Goal: Task Accomplishment & Management: Use online tool/utility

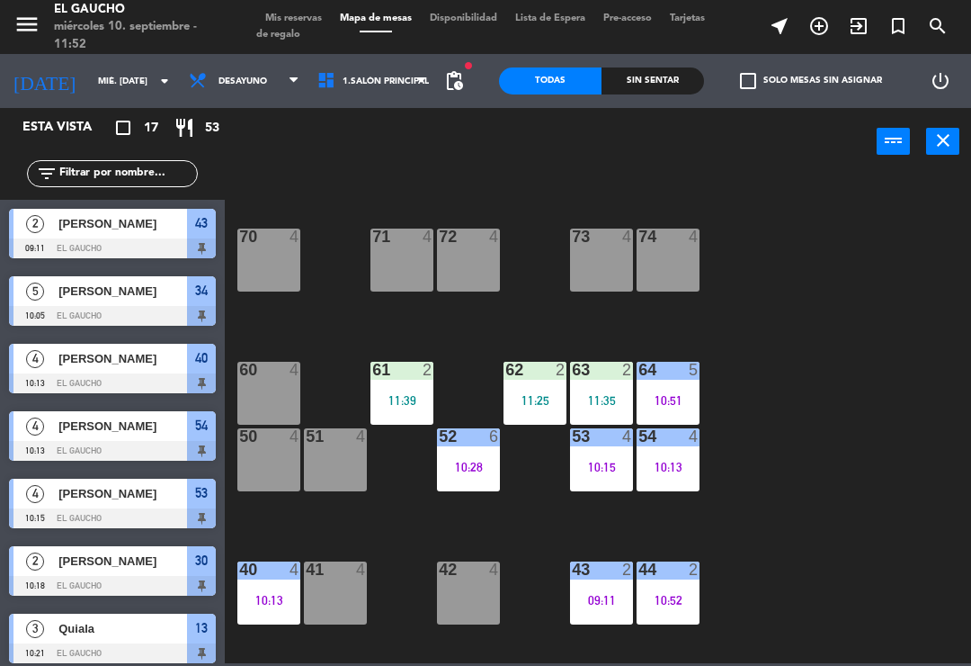
scroll to position [130, 0]
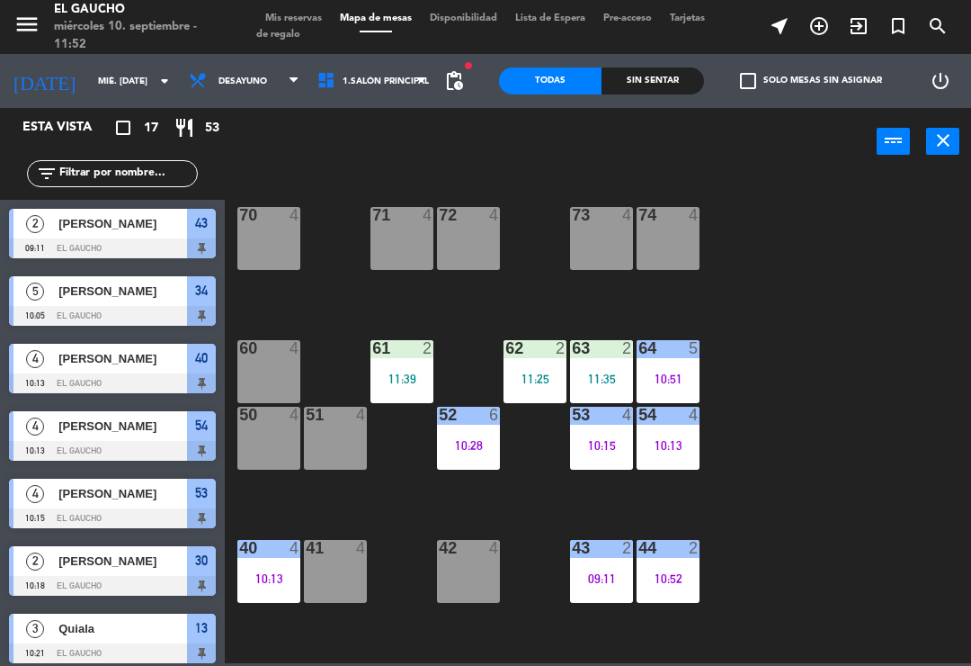
click at [395, 390] on div "61 2 11:39" at bounding box center [402, 371] width 63 height 63
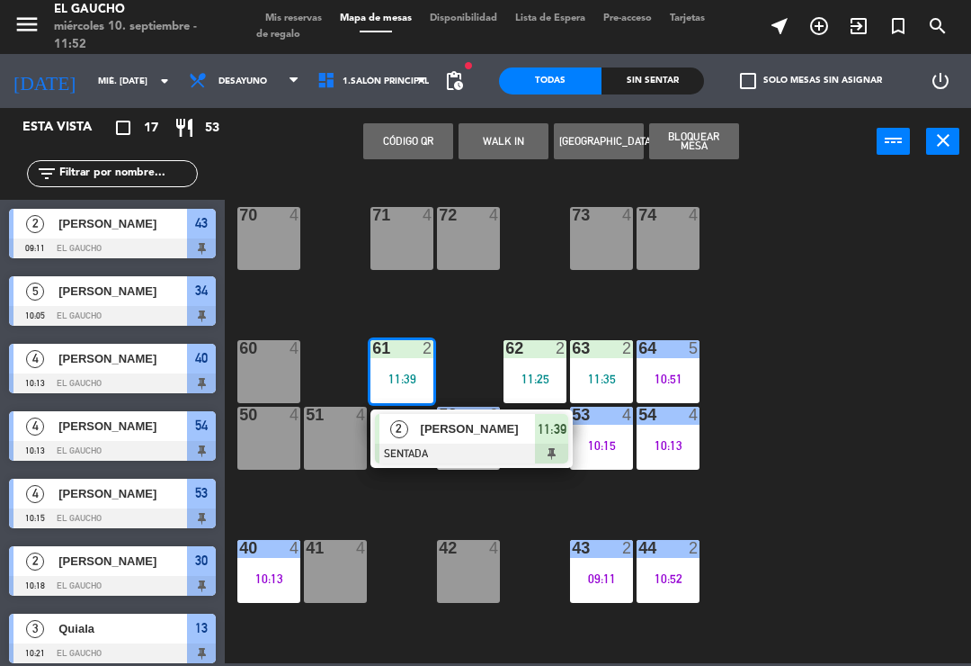
click at [425, 434] on span "[PERSON_NAME]" at bounding box center [478, 428] width 115 height 19
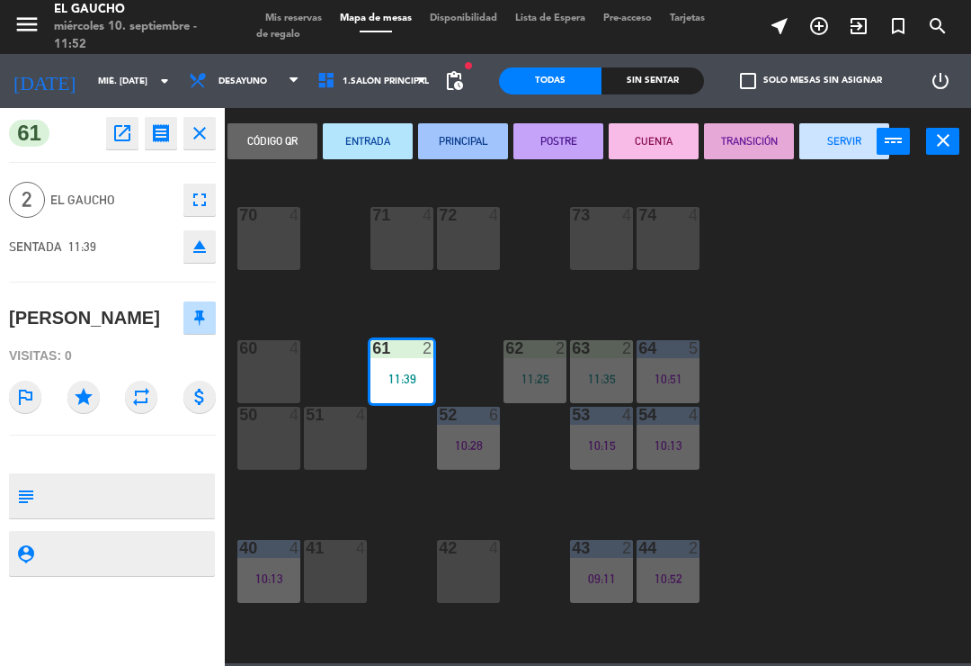
click at [462, 149] on button "PRINCIPAL" at bounding box center [463, 141] width 90 height 36
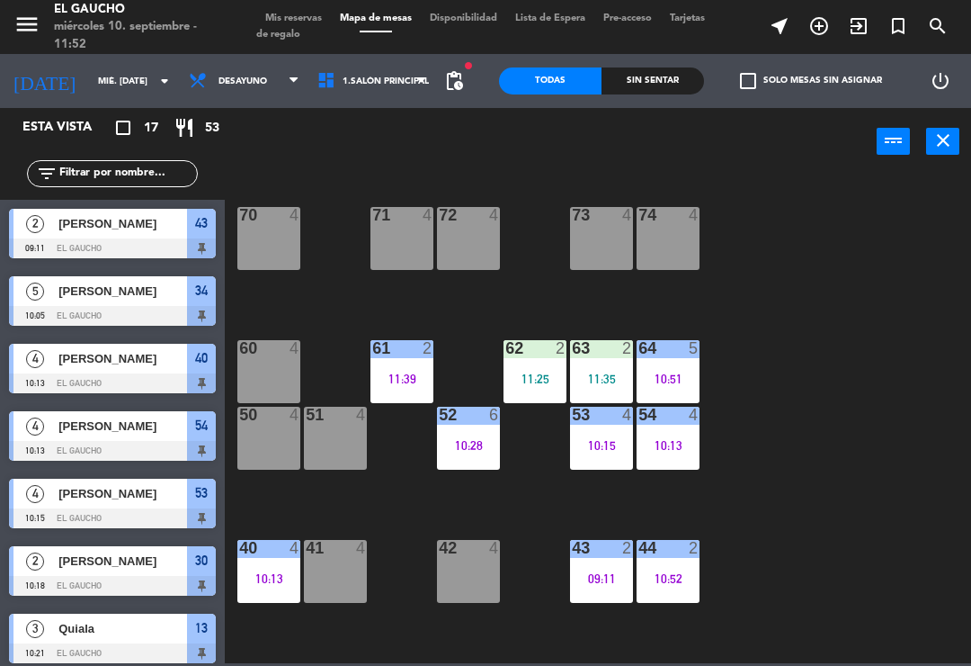
scroll to position [274, 0]
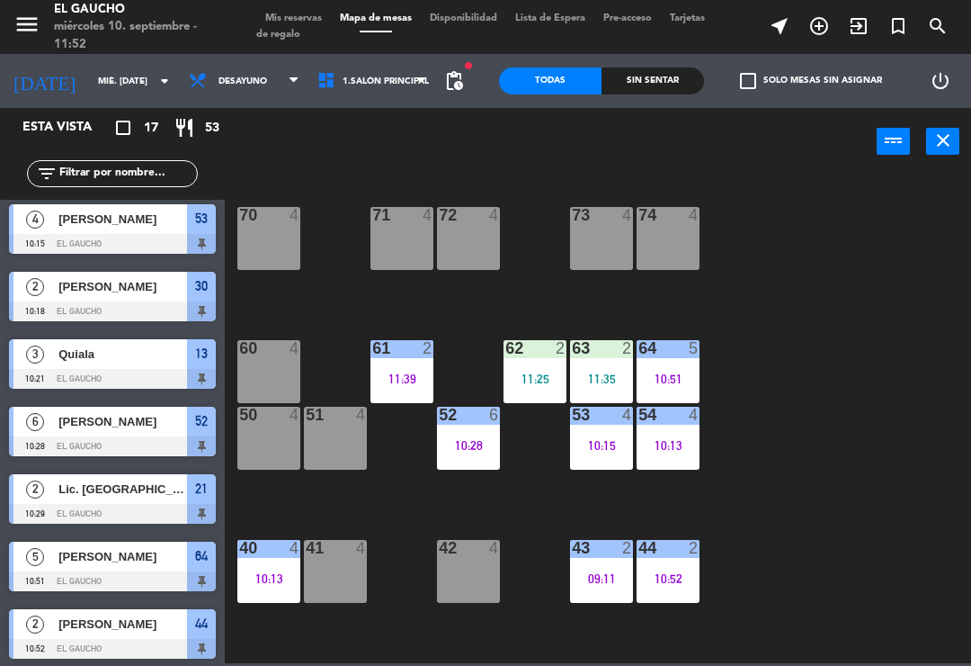
click at [525, 359] on div "62 2 11:25" at bounding box center [535, 371] width 63 height 63
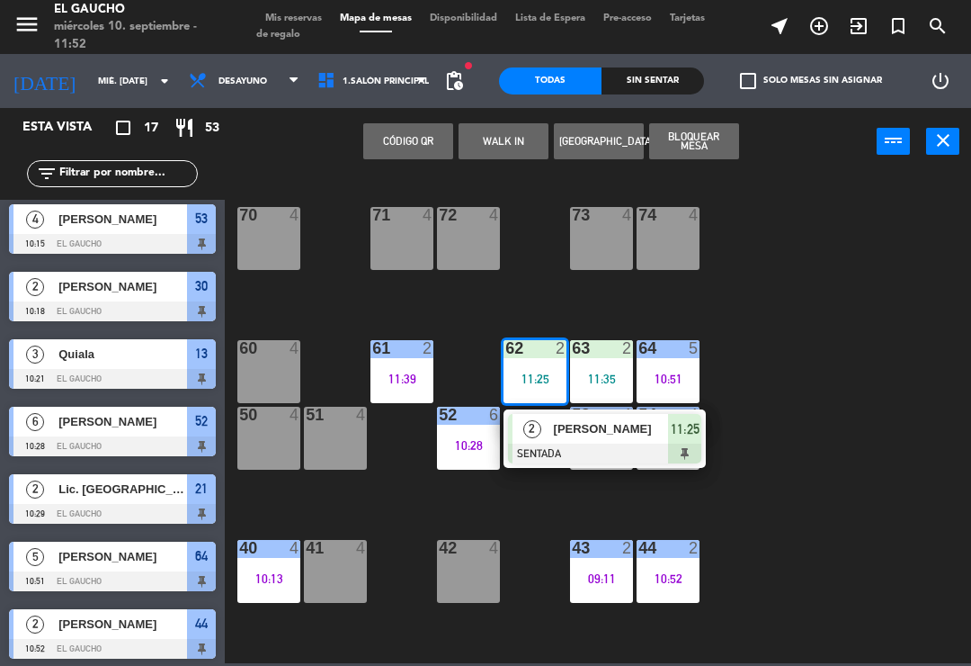
click at [546, 455] on div at bounding box center [604, 453] width 193 height 20
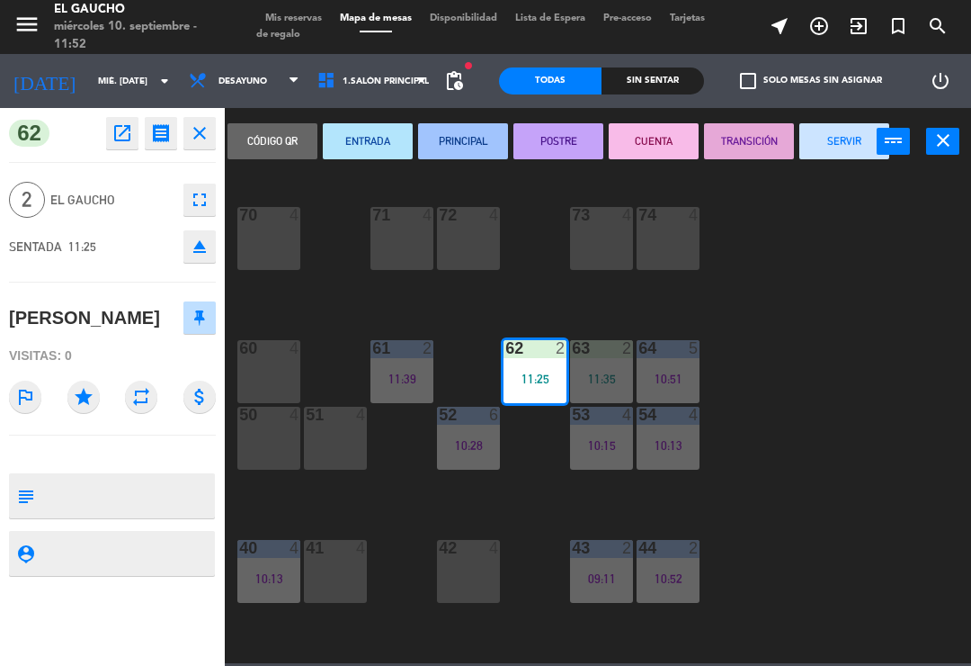
click at [456, 131] on button "PRINCIPAL" at bounding box center [463, 141] width 90 height 36
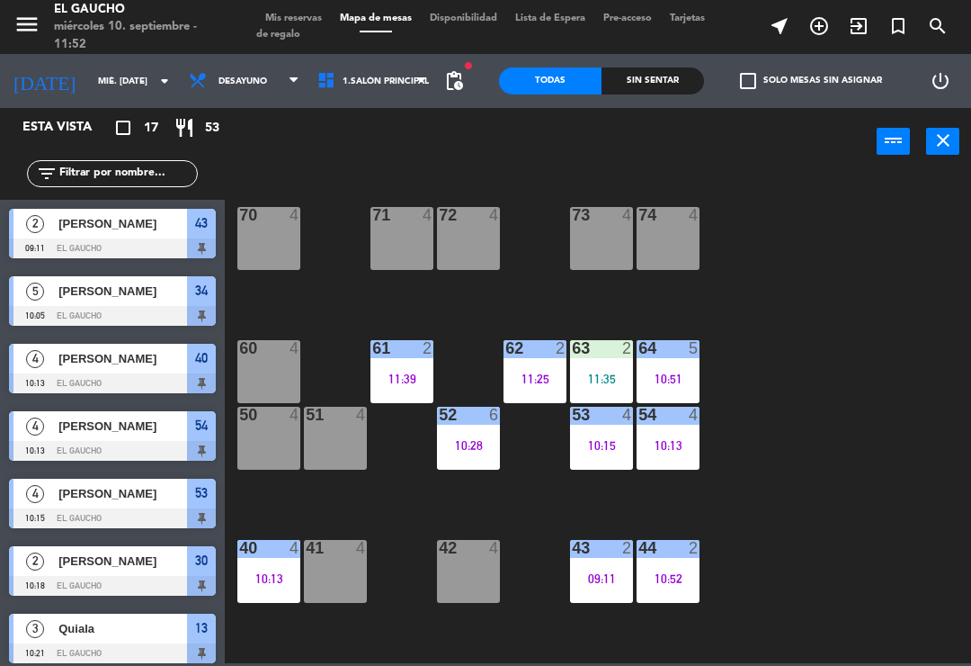
scroll to position [139, 0]
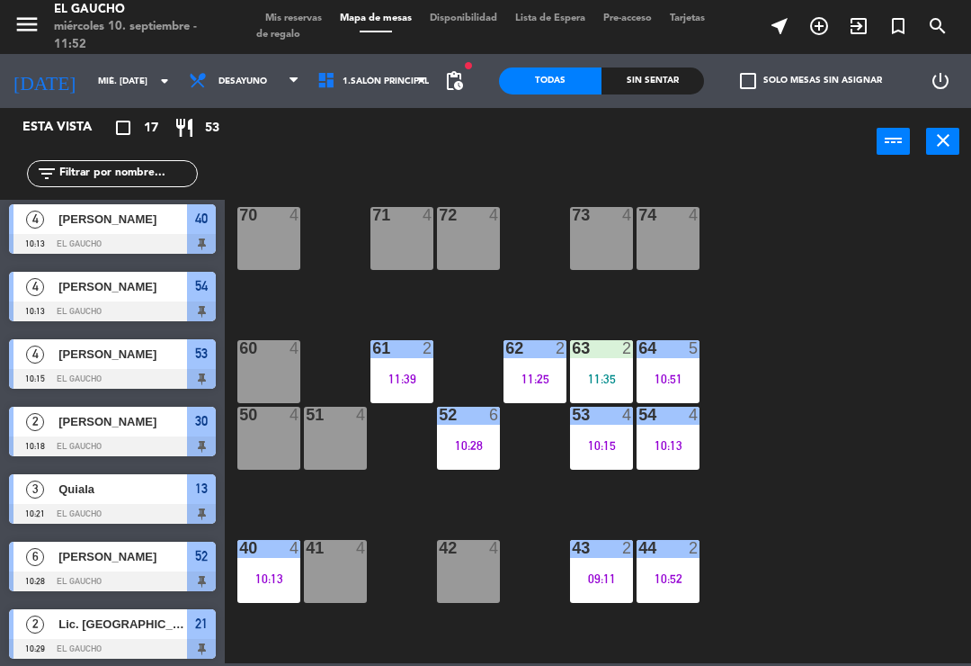
click at [589, 367] on div "63 2 11:35" at bounding box center [601, 371] width 63 height 63
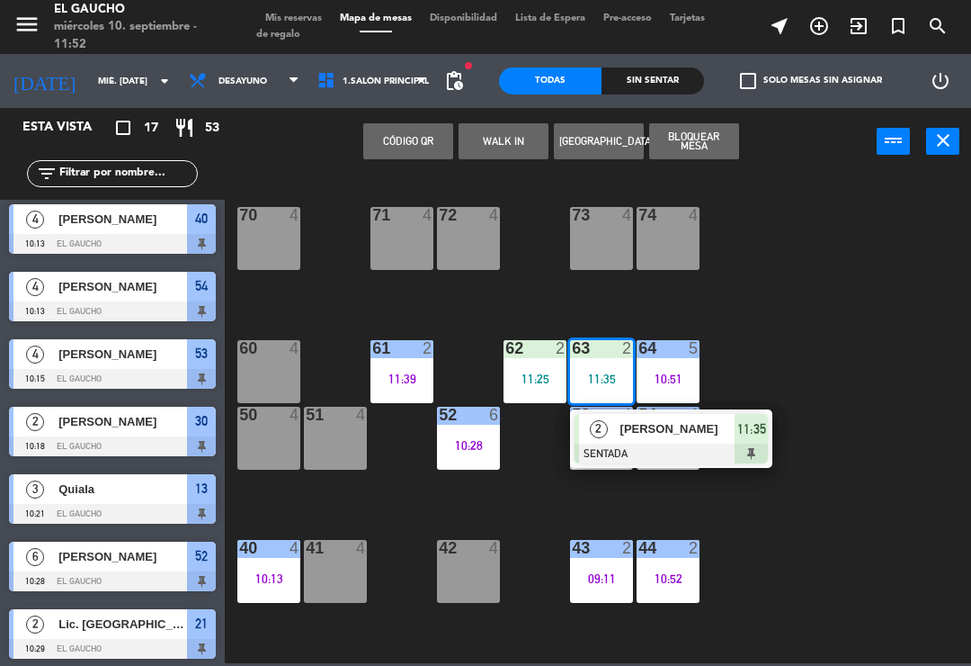
click at [622, 429] on span "[PERSON_NAME]" at bounding box center [678, 428] width 115 height 19
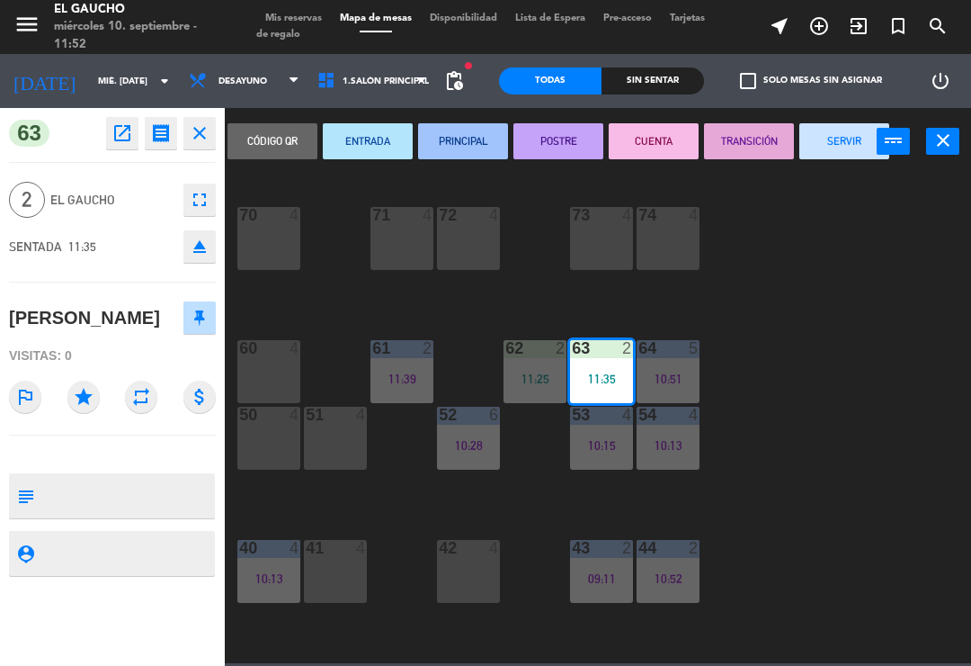
click at [474, 140] on button "PRINCIPAL" at bounding box center [463, 141] width 90 height 36
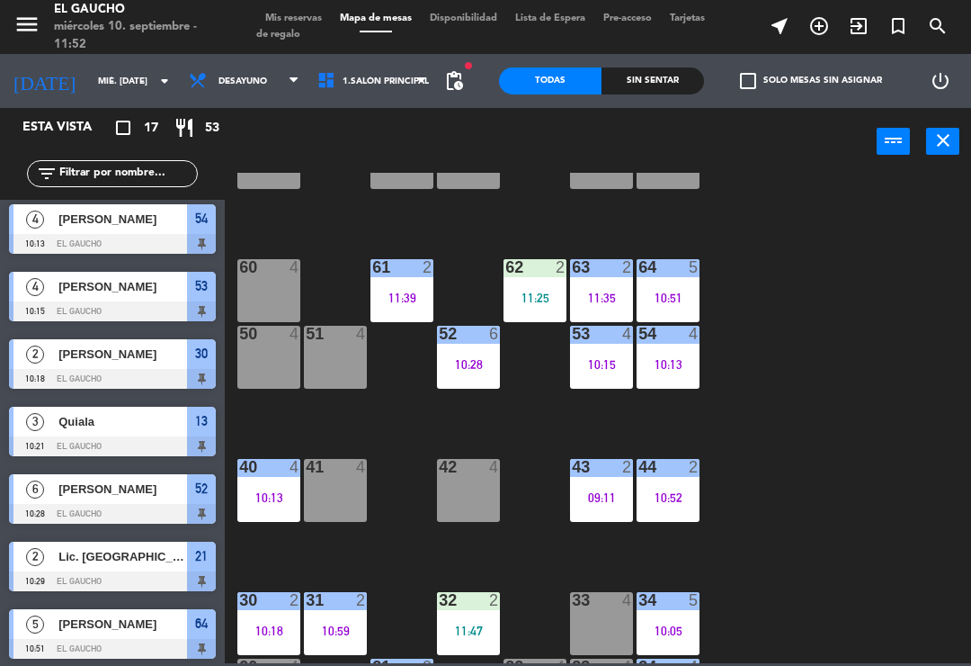
scroll to position [247, 0]
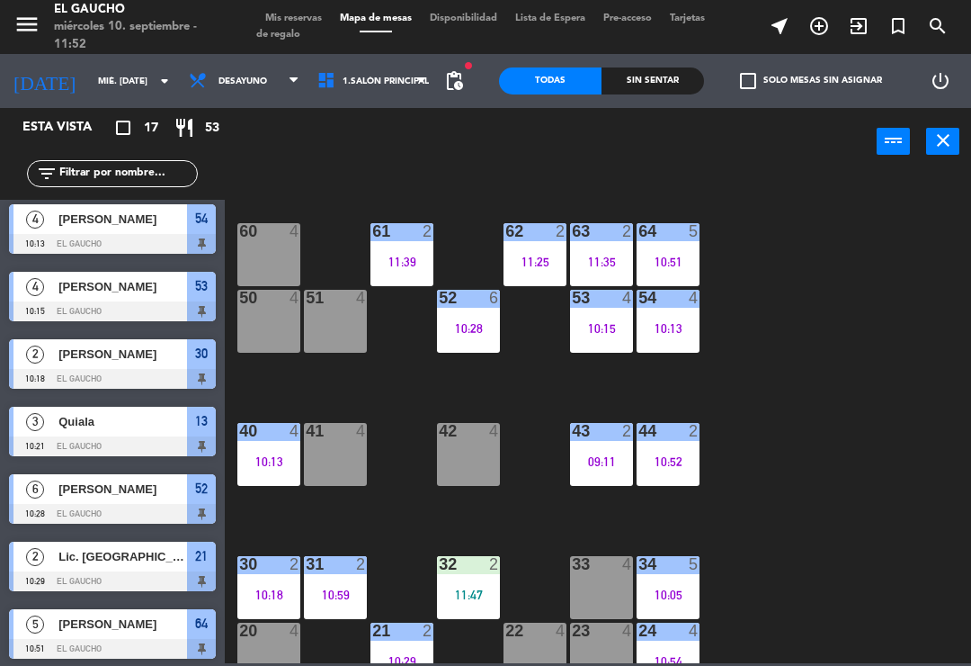
click at [600, 456] on div "09:11" at bounding box center [601, 461] width 63 height 13
click at [817, 331] on div "84 4 80 4 83 4 82 4 81 4 70 4 71 4 72 4 73 4 74 4 63 2 11:35 62 2 11:25 61 2 11…" at bounding box center [603, 418] width 737 height 490
click at [675, 443] on div "44 2 10:52" at bounding box center [668, 454] width 63 height 63
click at [830, 348] on div "84 4 80 4 83 4 82 4 81 4 70 4 71 4 72 4 73 4 74 4 63 2 11:35 62 2 11:25 61 2 11…" at bounding box center [603, 418] width 737 height 490
click at [586, 449] on div "43 2 09:11" at bounding box center [601, 454] width 63 height 63
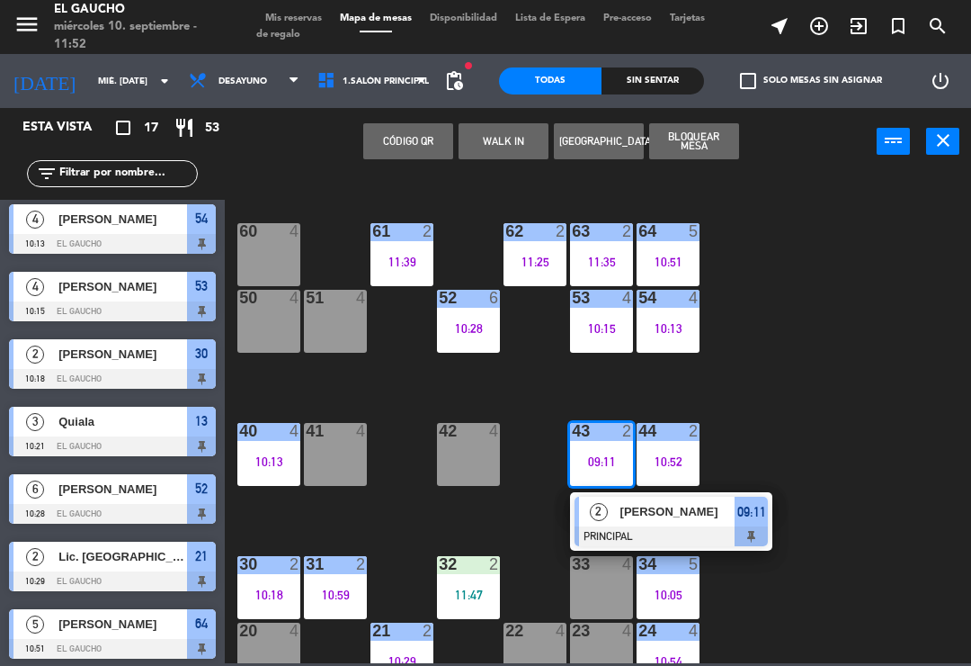
click at [644, 509] on span "[PERSON_NAME]" at bounding box center [678, 511] width 115 height 19
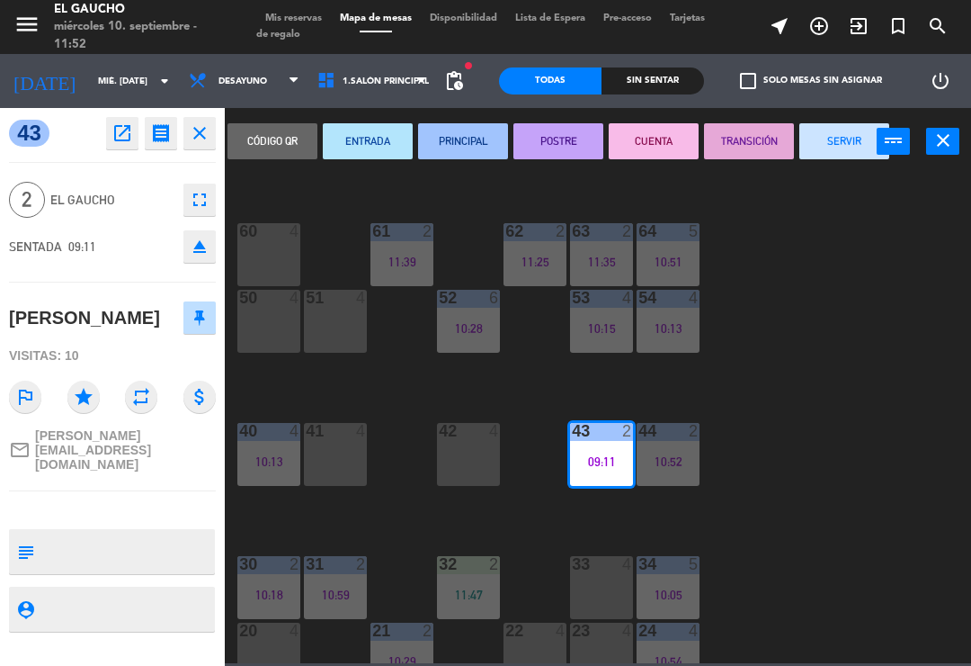
click at [838, 139] on button "SERVIR" at bounding box center [845, 141] width 90 height 36
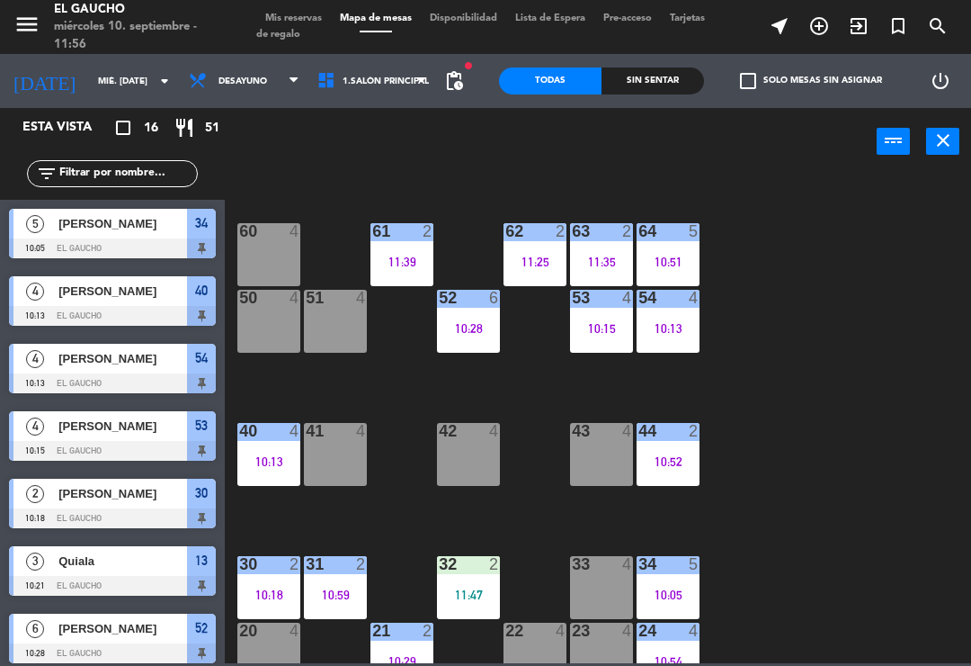
click at [255, 466] on div "10:13" at bounding box center [268, 461] width 63 height 13
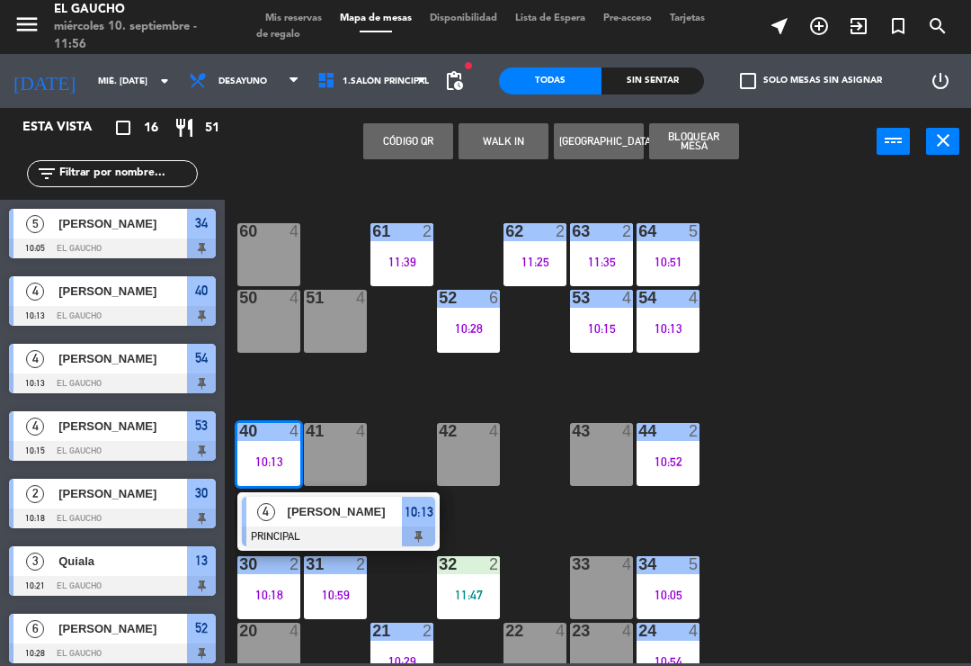
click at [356, 521] on span "[PERSON_NAME]" at bounding box center [345, 511] width 115 height 19
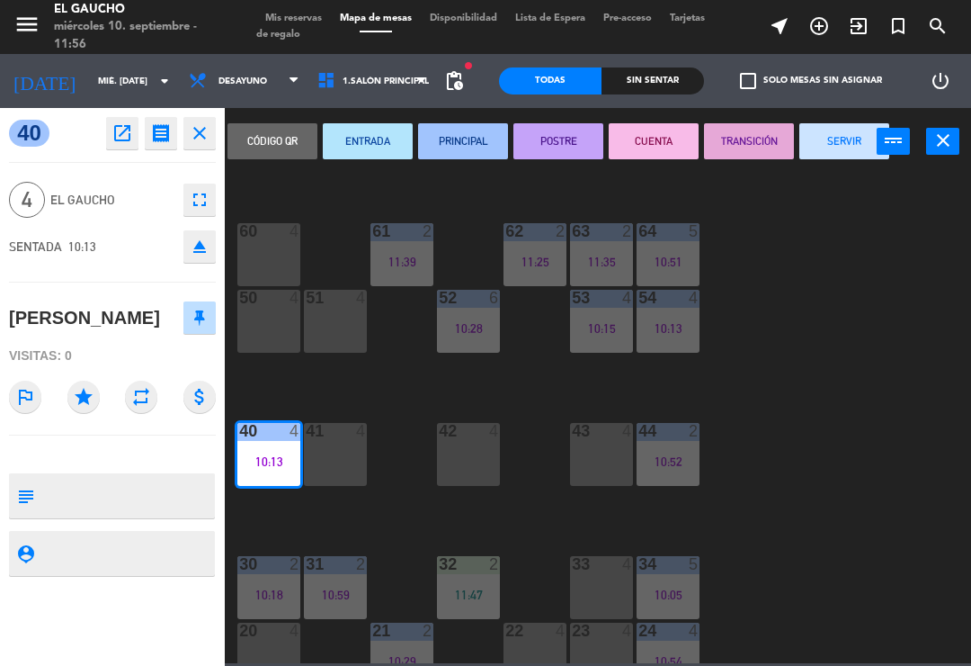
click at [828, 145] on button "SERVIR" at bounding box center [845, 141] width 90 height 36
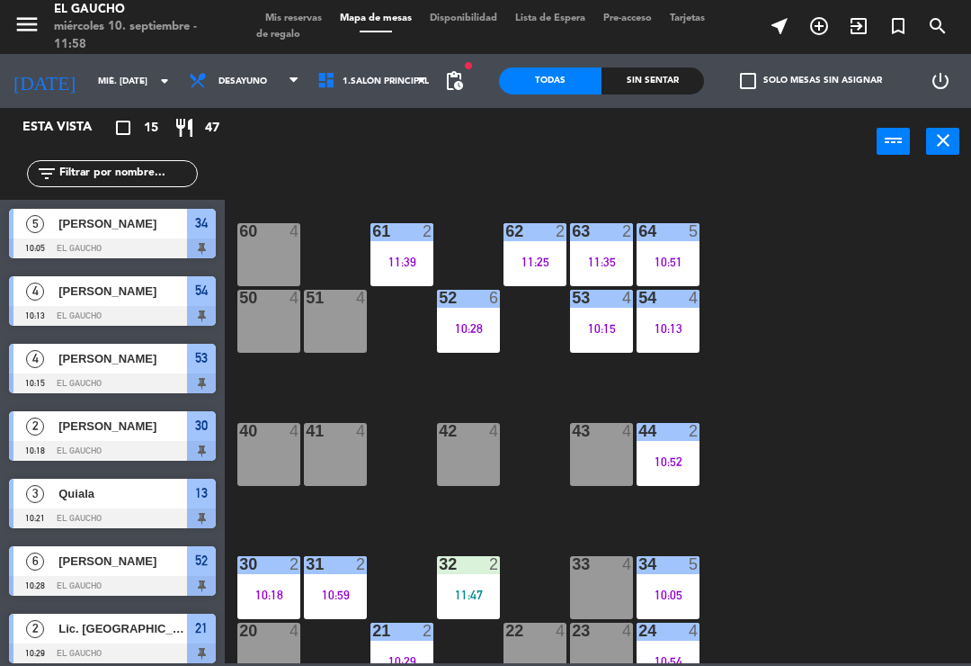
click at [266, 299] on div at bounding box center [270, 298] width 30 height 16
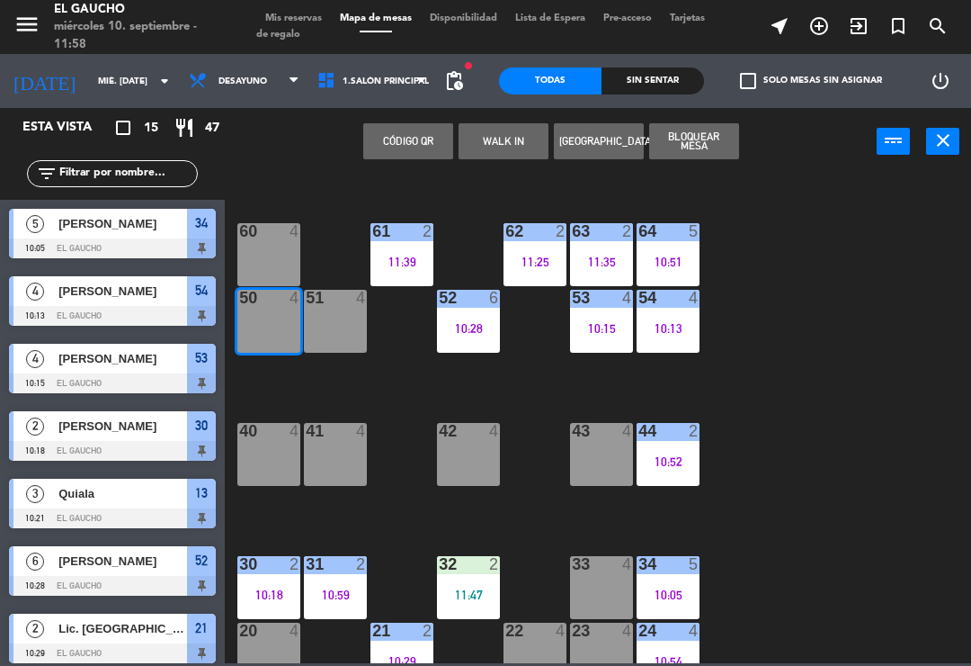
click at [508, 130] on button "WALK IN" at bounding box center [504, 141] width 90 height 36
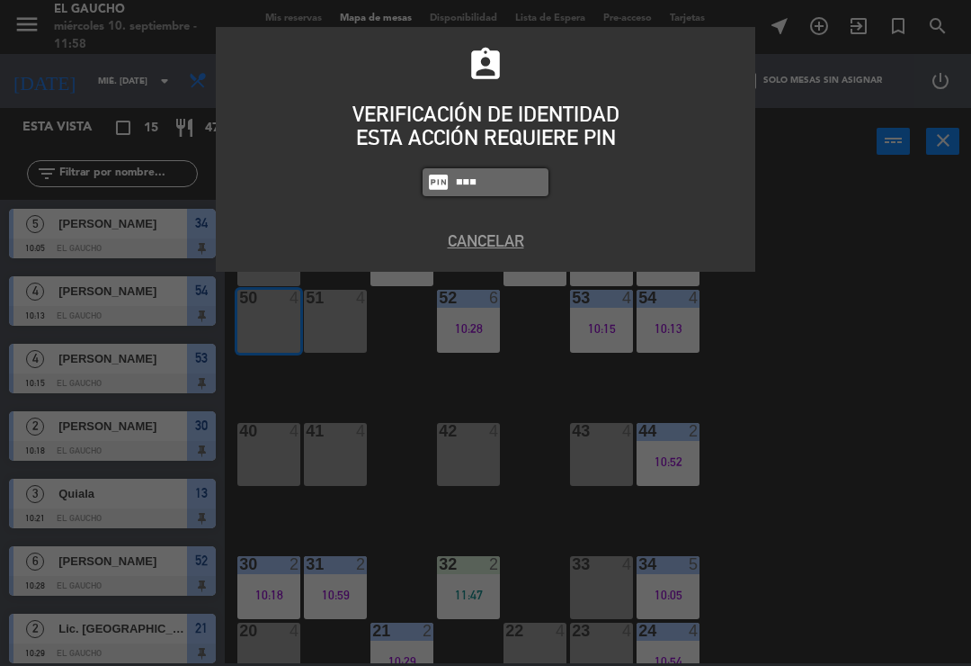
type input "0009"
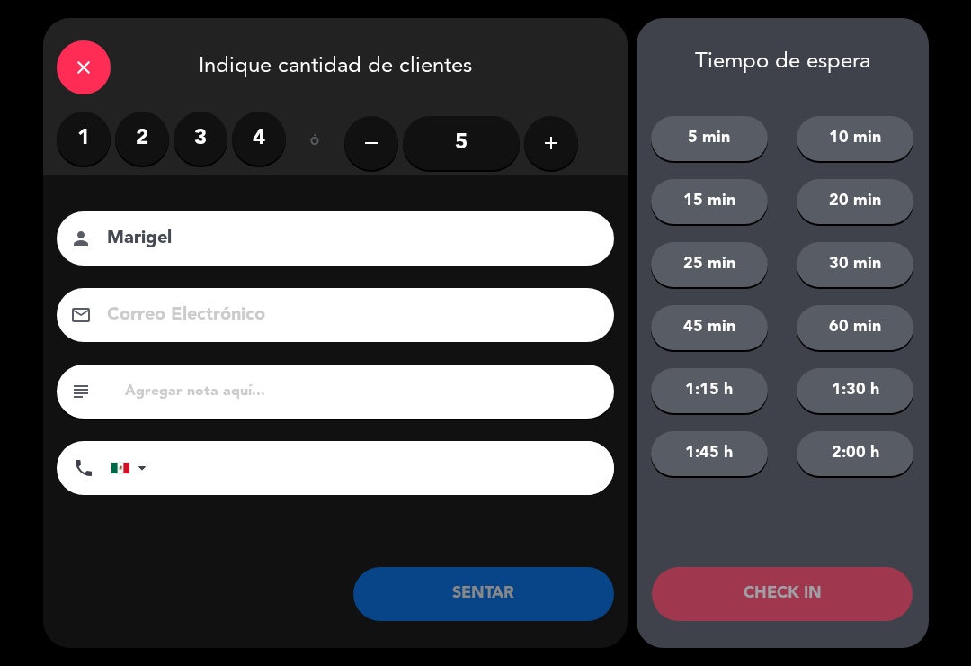
type input "Marigel"
click at [255, 112] on label "4" at bounding box center [259, 139] width 54 height 54
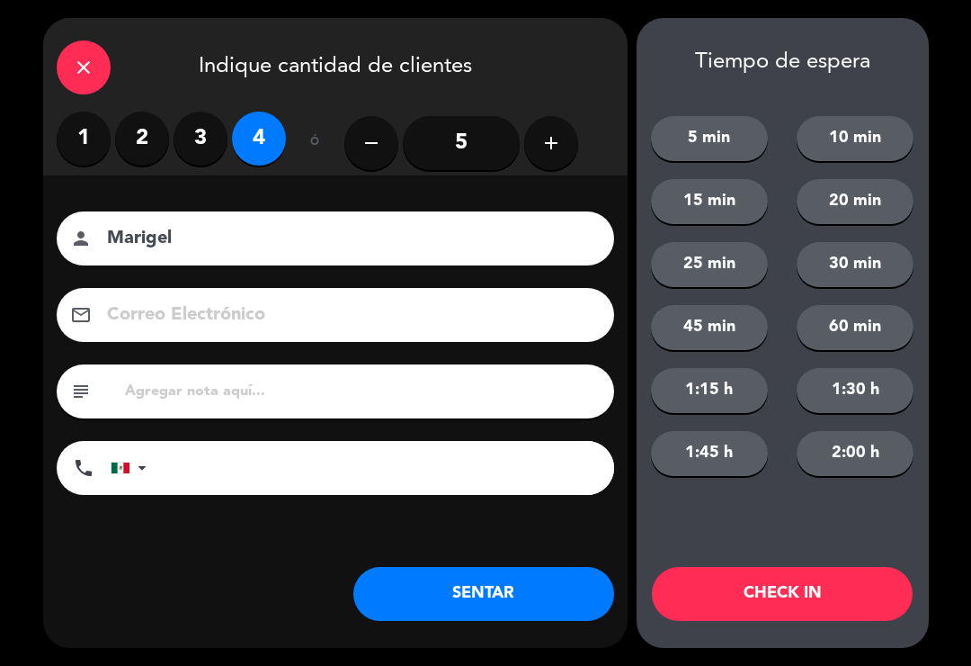
click at [461, 597] on button "SENTAR" at bounding box center [484, 594] width 261 height 54
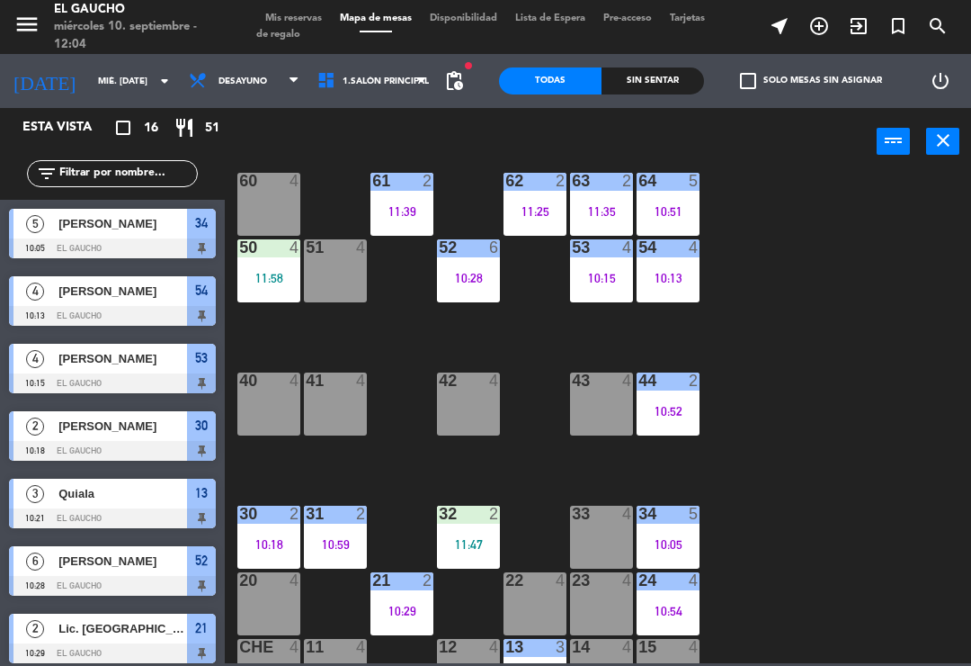
scroll to position [299, 0]
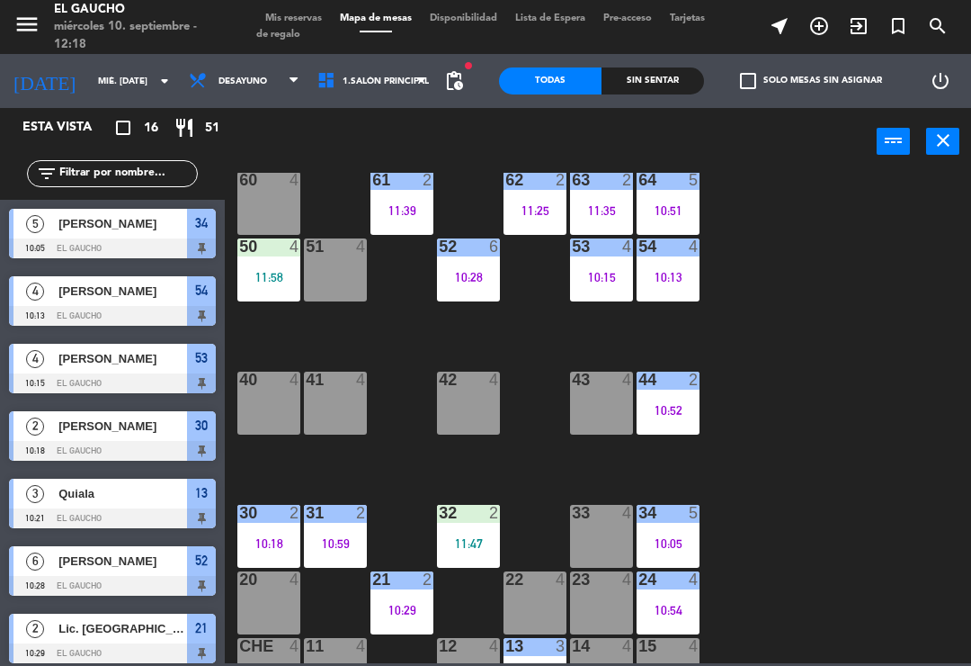
click at [669, 265] on div "54 4 10:13" at bounding box center [668, 269] width 63 height 63
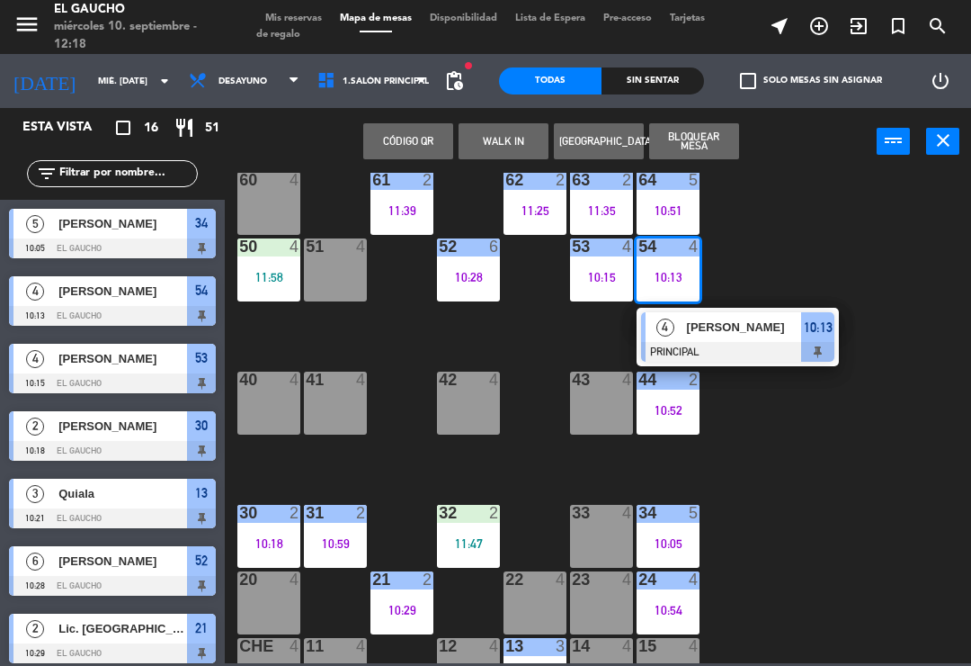
click at [757, 329] on span "[PERSON_NAME]" at bounding box center [744, 327] width 115 height 19
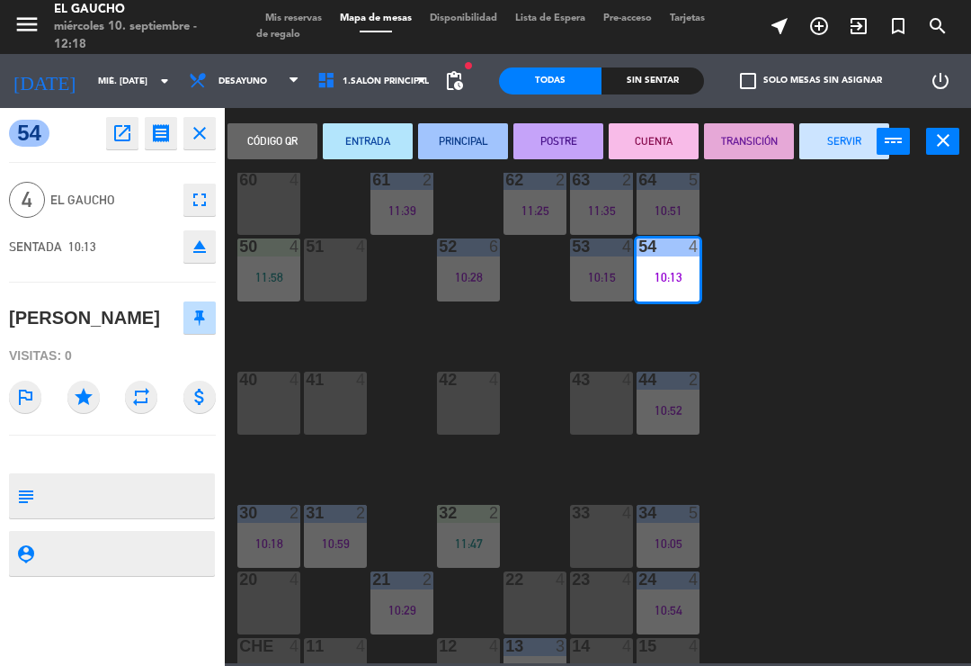
click at [828, 143] on button "SERVIR" at bounding box center [845, 141] width 90 height 36
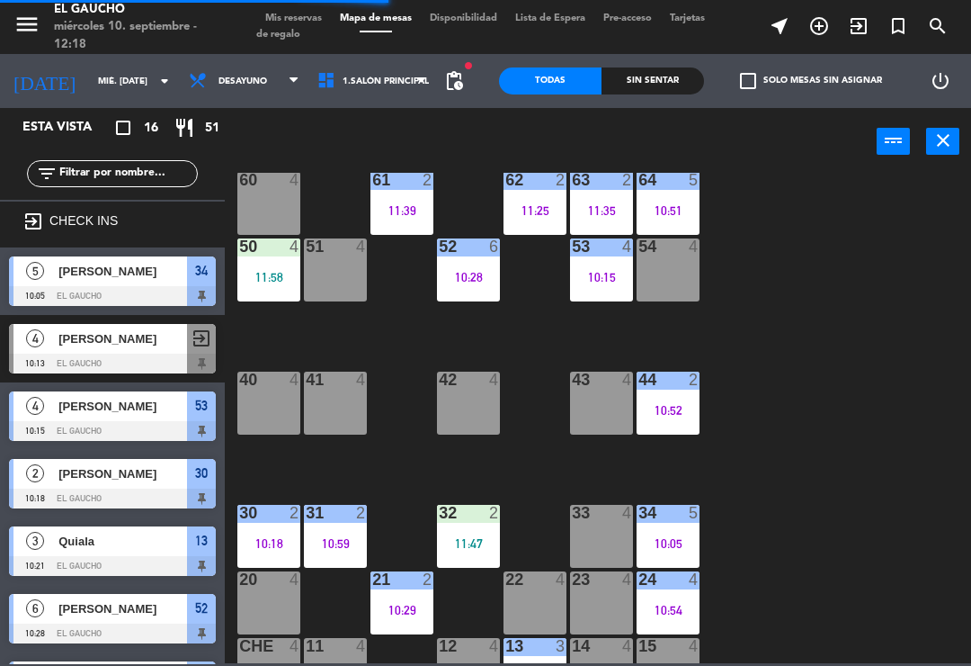
click at [598, 272] on div "10:15" at bounding box center [601, 277] width 63 height 13
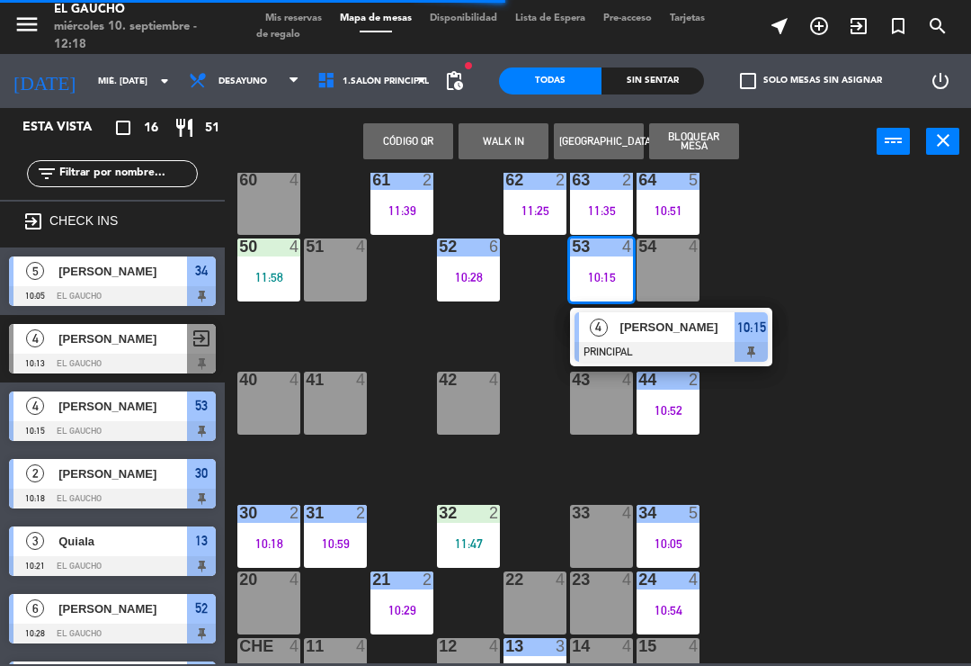
click at [685, 351] on div at bounding box center [671, 352] width 193 height 20
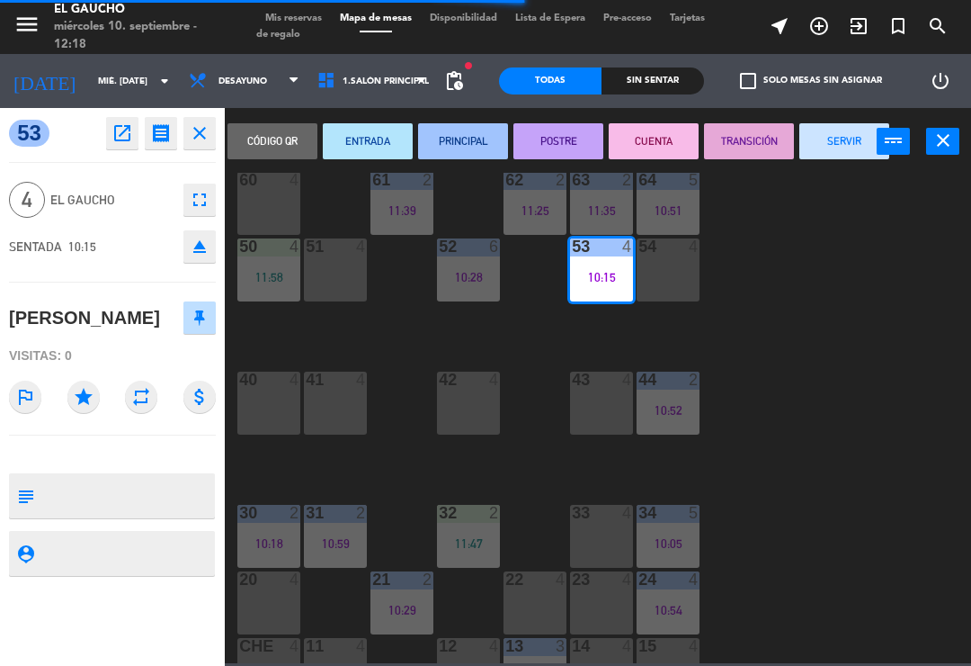
click at [846, 145] on button "SERVIR" at bounding box center [845, 141] width 90 height 36
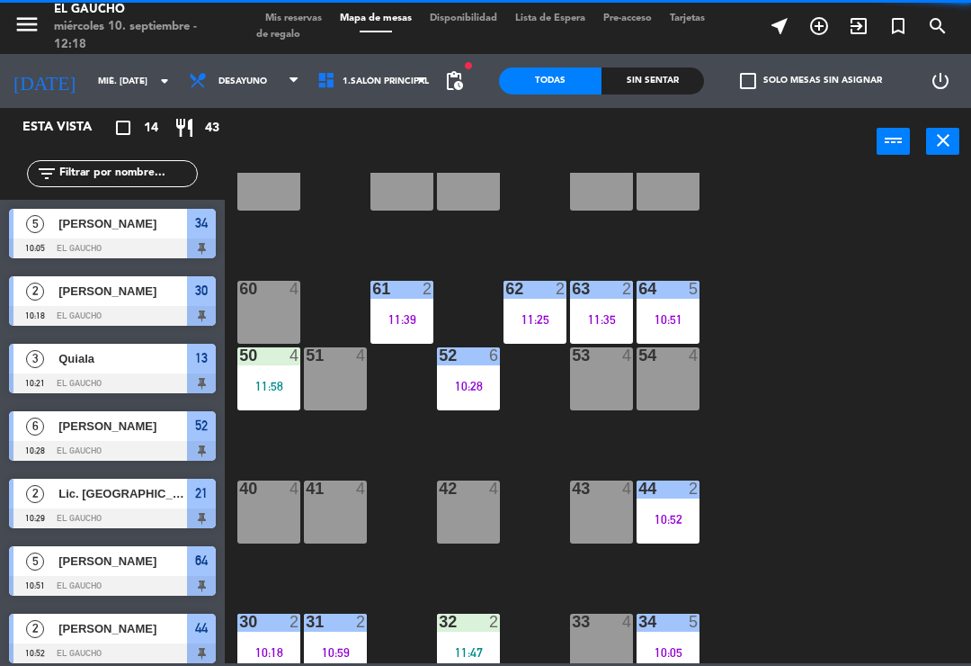
scroll to position [192, 0]
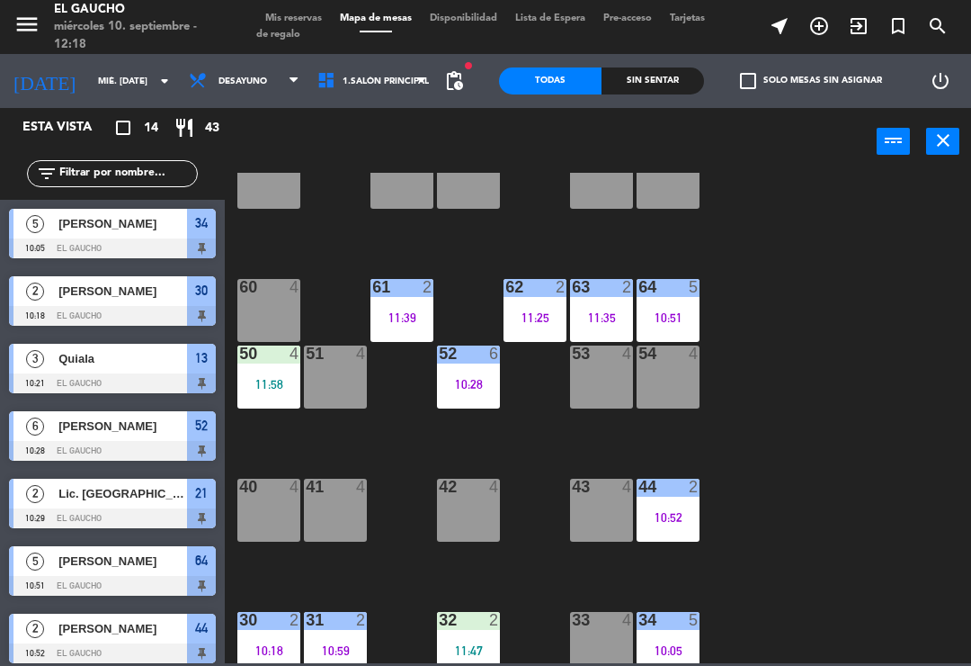
click at [544, 293] on div at bounding box center [536, 287] width 30 height 16
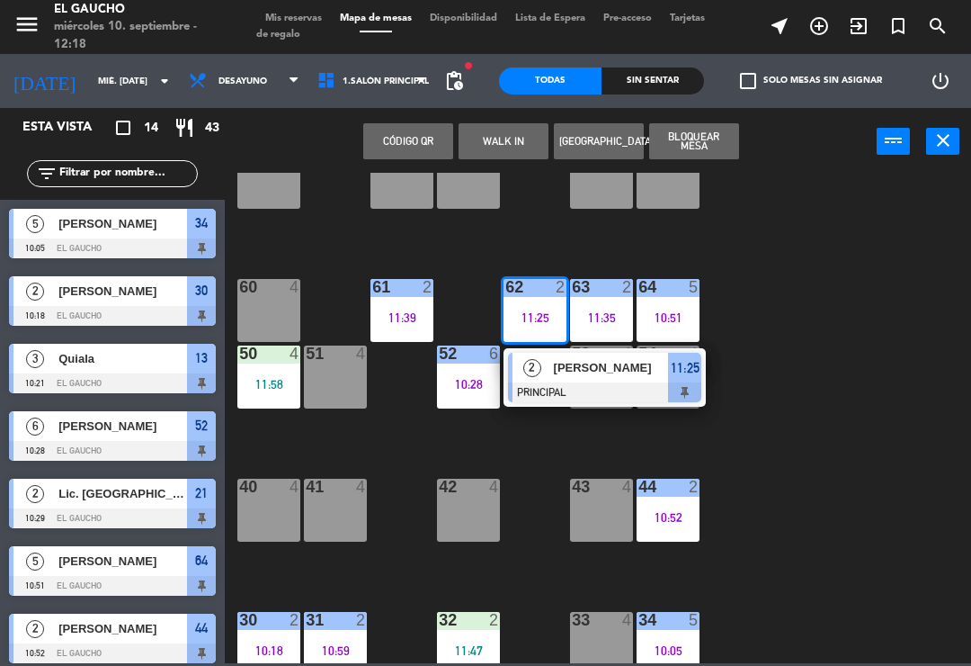
click at [611, 377] on span "[PERSON_NAME]" at bounding box center [611, 367] width 115 height 19
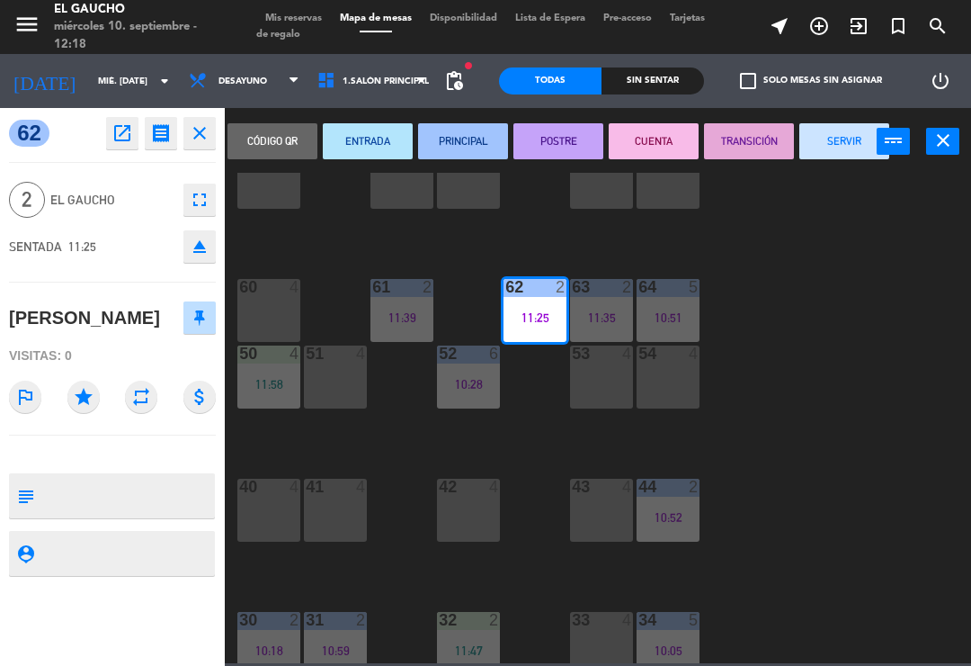
click at [829, 148] on button "SERVIR" at bounding box center [845, 141] width 90 height 36
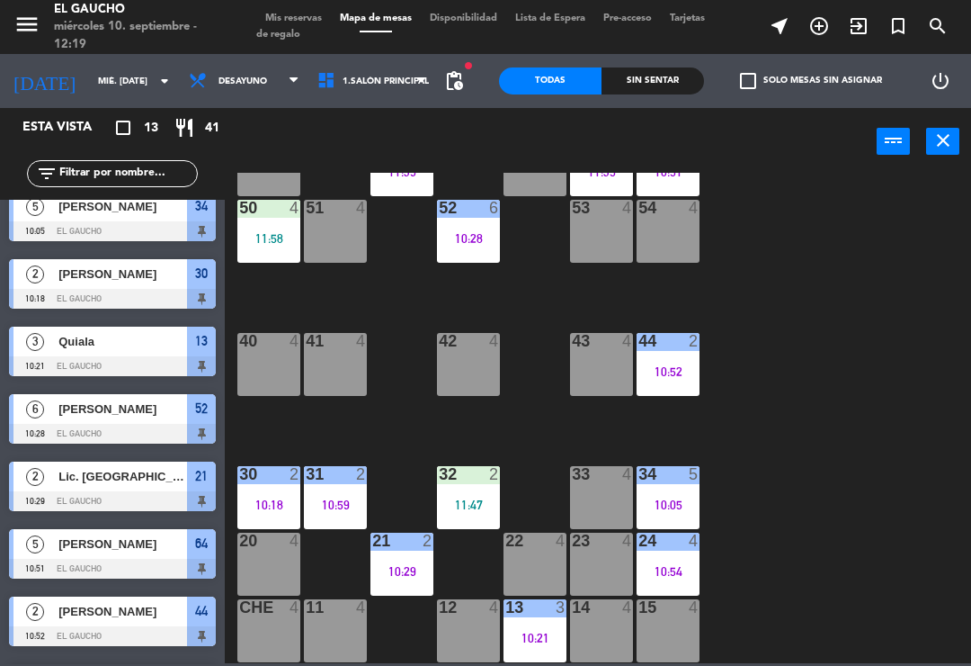
scroll to position [337, 0]
click at [344, 482] on div at bounding box center [336, 474] width 30 height 16
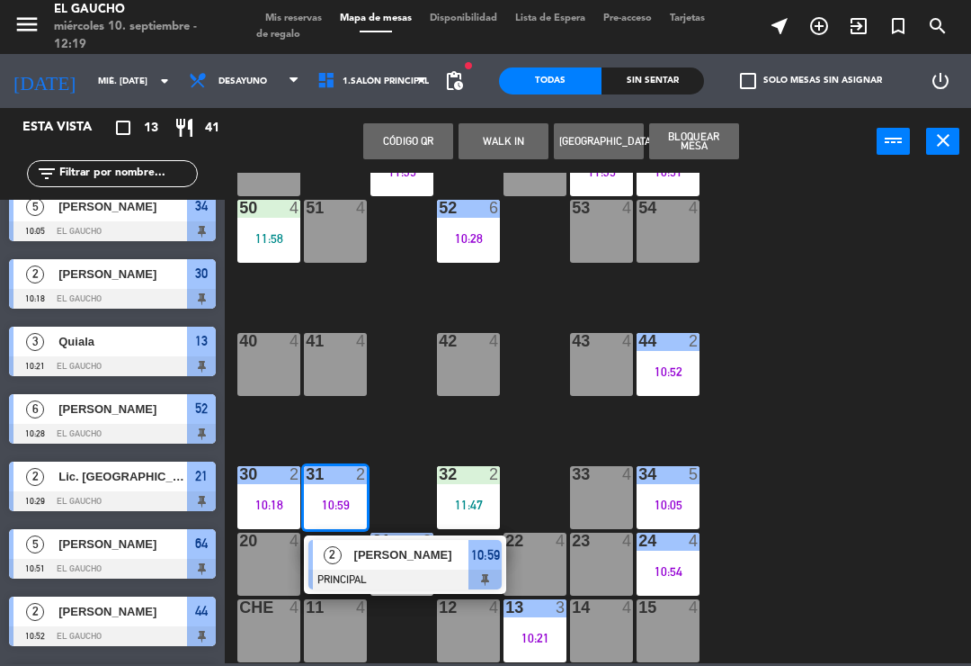
click at [417, 568] on div "[PERSON_NAME]" at bounding box center [411, 555] width 117 height 30
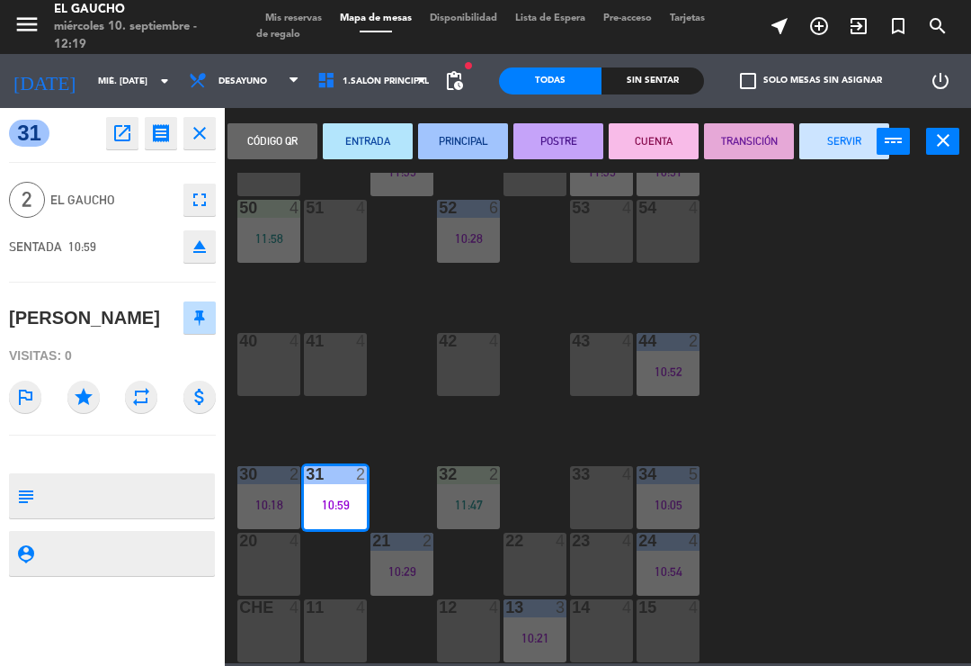
click at [838, 139] on button "SERVIR" at bounding box center [845, 141] width 90 height 36
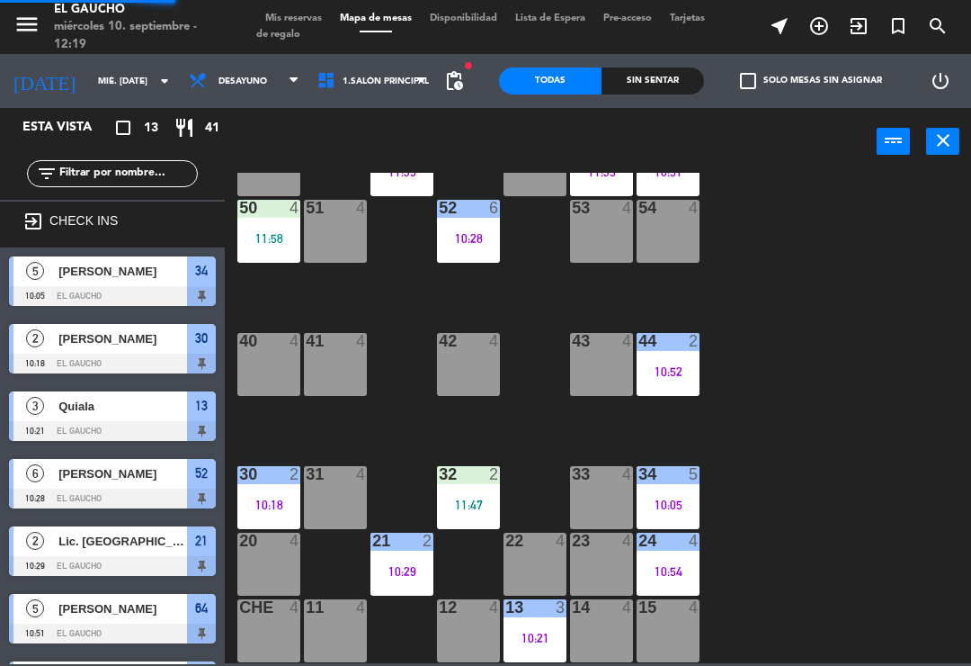
scroll to position [0, 0]
click at [472, 491] on div "32 2 11:47" at bounding box center [468, 497] width 63 height 63
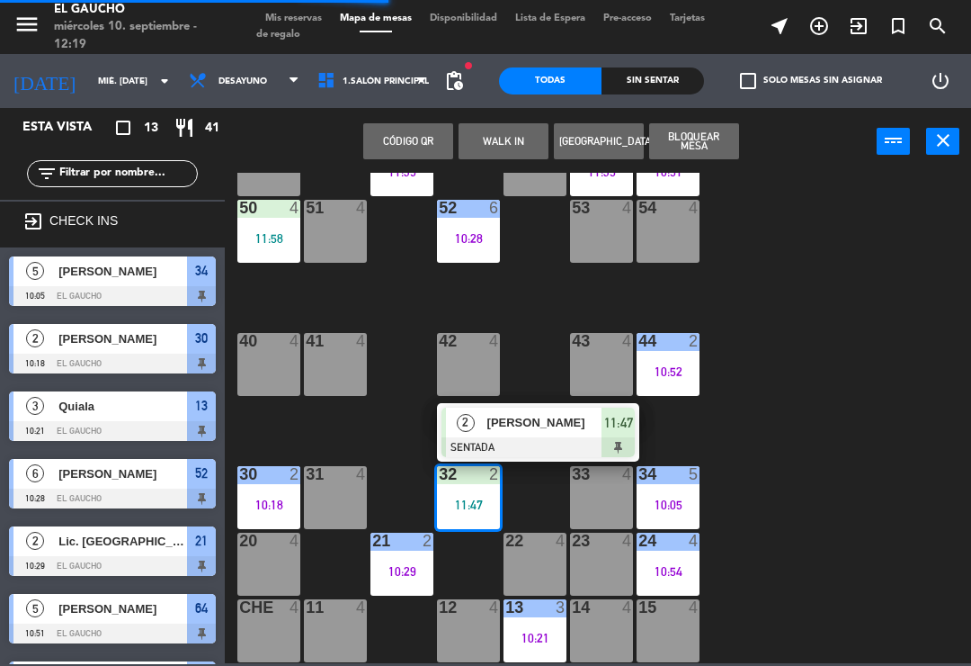
click at [539, 417] on span "[PERSON_NAME]" at bounding box center [545, 422] width 115 height 19
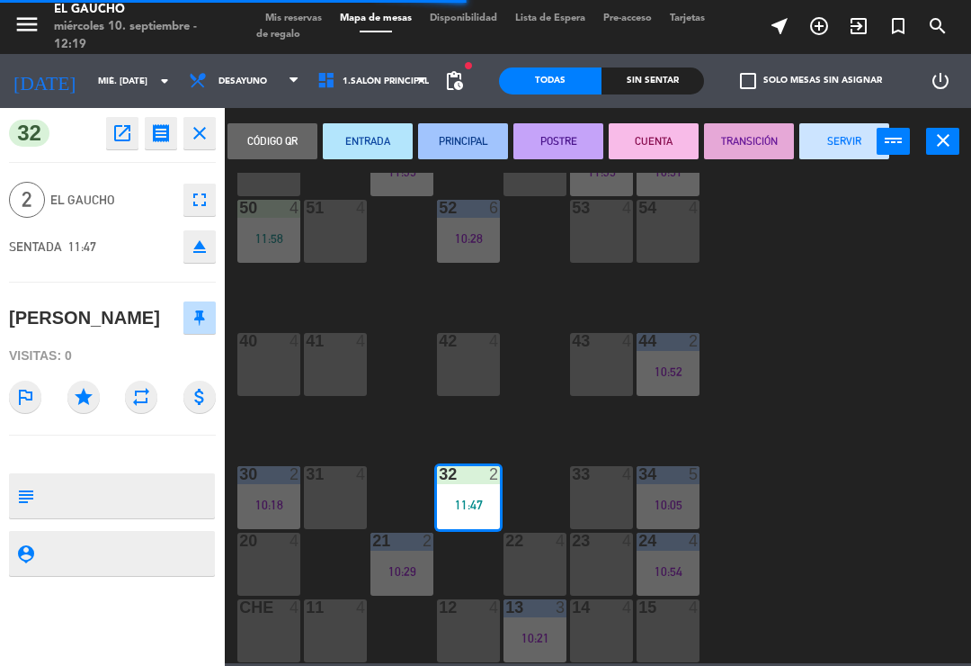
click at [474, 136] on button "PRINCIPAL" at bounding box center [463, 141] width 90 height 36
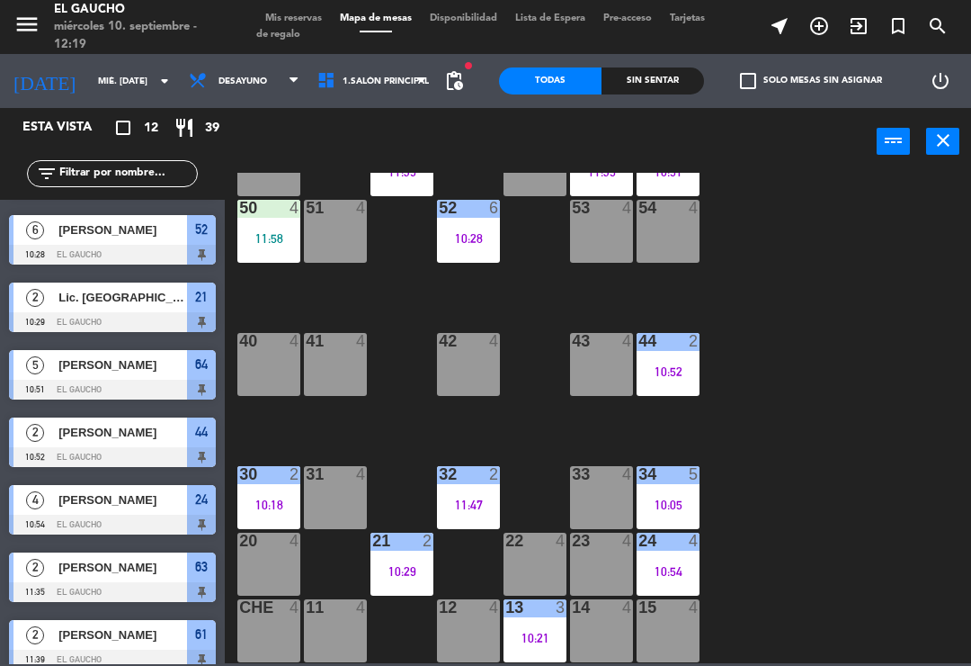
scroll to position [337, 0]
click at [534, 633] on div "10:21" at bounding box center [535, 637] width 63 height 13
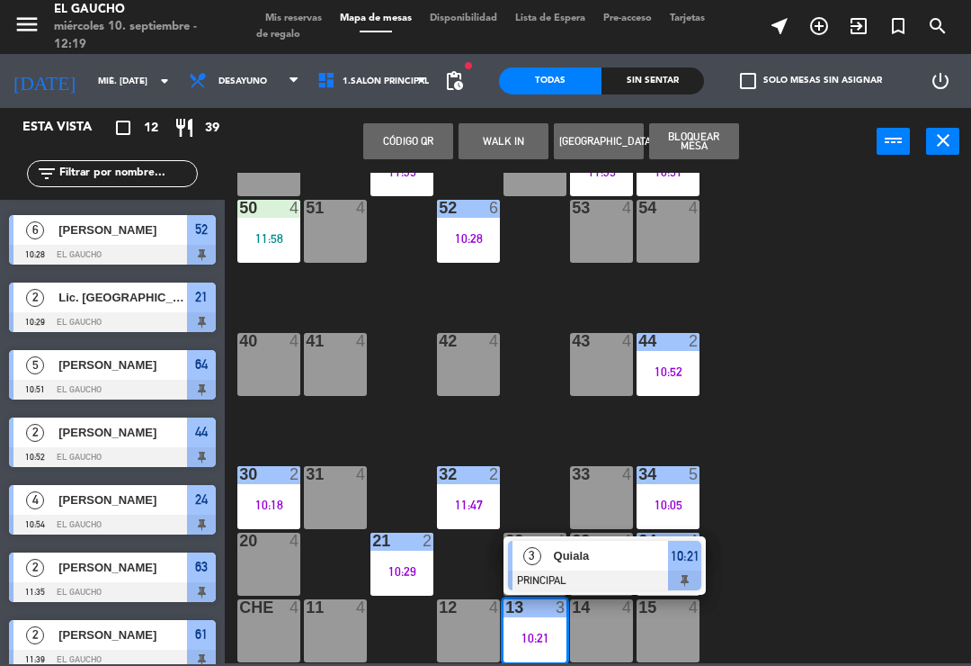
click at [600, 569] on div "Quiala" at bounding box center [610, 556] width 117 height 30
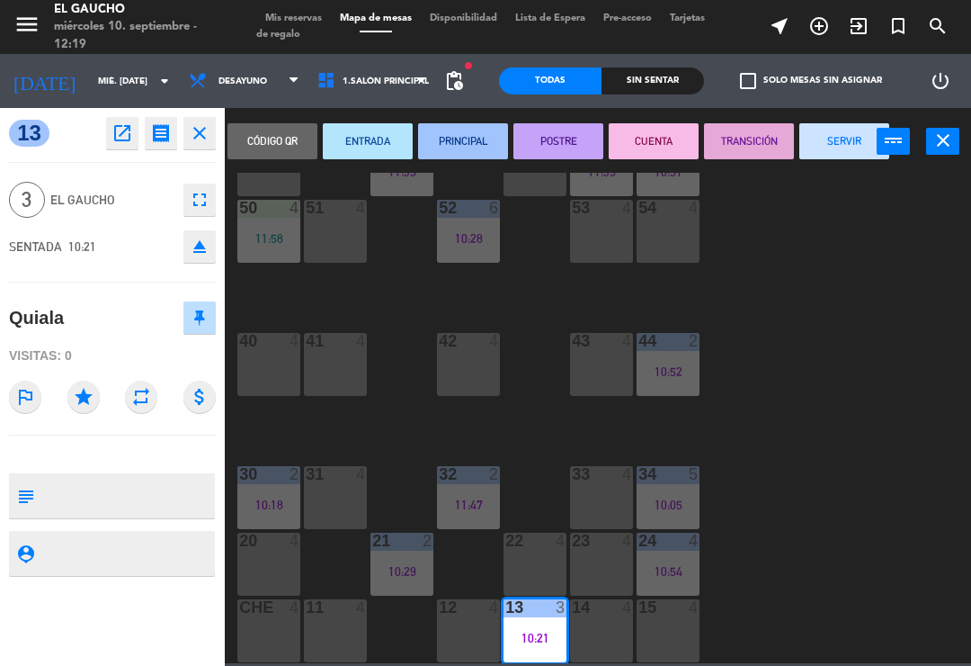
click at [834, 151] on button "SERVIR" at bounding box center [845, 141] width 90 height 36
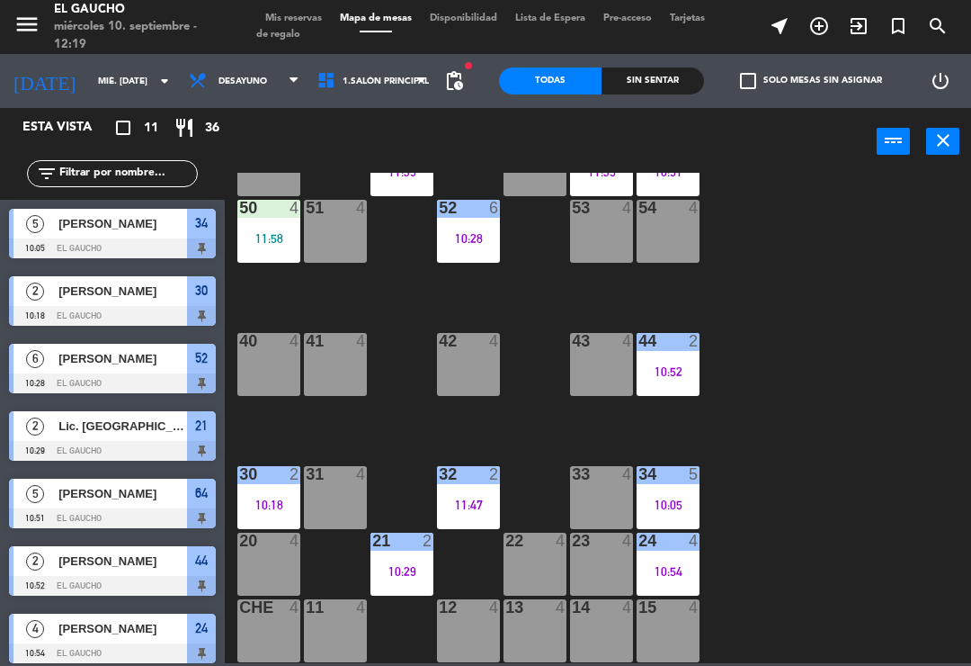
scroll to position [0, 0]
